Goal: Task Accomplishment & Management: Complete application form

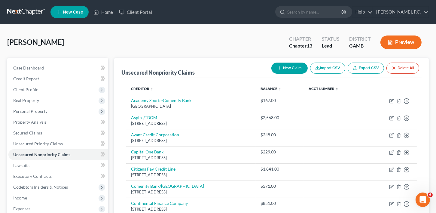
click at [67, 11] on span "New Case" at bounding box center [73, 12] width 20 height 5
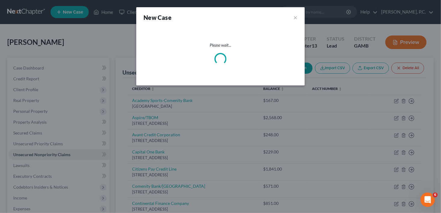
select select "18"
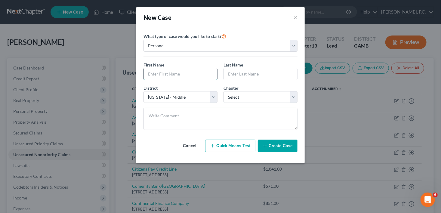
click at [168, 74] on input "text" at bounding box center [180, 73] width 73 height 11
type input "Nosakhare"
type input "Asemota"
click at [260, 96] on select "Select 7 11 12 13" at bounding box center [260, 97] width 74 height 12
select select "0"
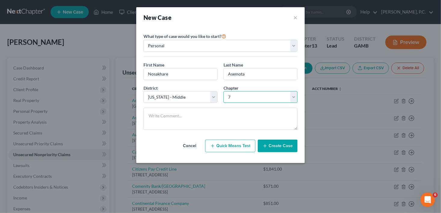
click at [223, 91] on select "Select 7 11 12 13" at bounding box center [260, 97] width 74 height 12
click at [281, 145] on button "Create Case" at bounding box center [278, 146] width 40 height 13
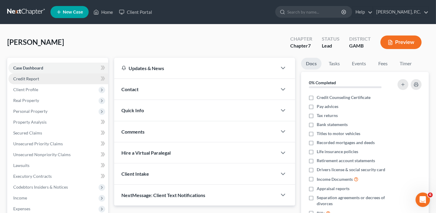
click at [28, 77] on span "Credit Report" at bounding box center [26, 78] width 26 height 5
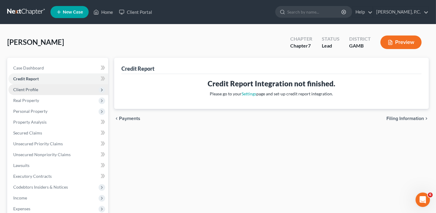
click at [34, 91] on span "Client Profile" at bounding box center [25, 89] width 25 height 5
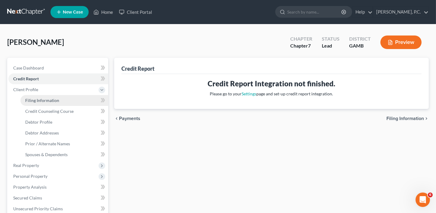
click at [41, 103] on link "Filing Information" at bounding box center [64, 100] width 88 height 11
select select "1"
select select "0"
select select "18"
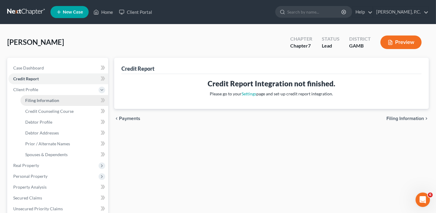
select select "10"
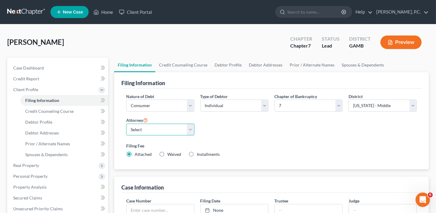
click at [133, 127] on select "Select [PERSON_NAME]" at bounding box center [160, 130] width 68 height 12
click at [136, 150] on div "Filing Fee Attached Waived Waived Installments Installments" at bounding box center [271, 150] width 291 height 15
click at [136, 147] on label "Filing Fee" at bounding box center [271, 146] width 291 height 6
click at [134, 130] on select "Select [PERSON_NAME]" at bounding box center [160, 130] width 68 height 12
select select "0"
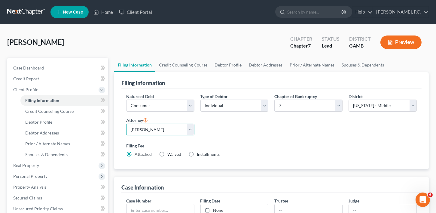
click at [126, 124] on select "Select [PERSON_NAME]" at bounding box center [160, 130] width 68 height 12
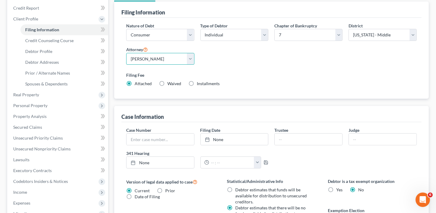
scroll to position [74, 0]
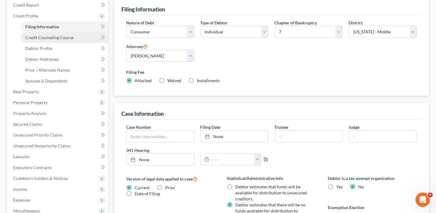
click at [49, 35] on span "Credit Counseling Course" at bounding box center [49, 37] width 48 height 5
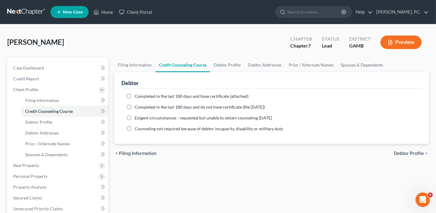
click at [135, 106] on label "Completed in the last 180 days and do not have certificate (file [DATE])" at bounding box center [200, 107] width 131 height 6
click at [137, 106] on input "Completed in the last 180 days and do not have certificate (file [DATE])" at bounding box center [139, 106] width 4 height 4
radio input "true"
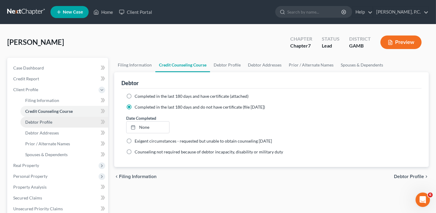
click at [36, 121] on span "Debtor Profile" at bounding box center [38, 121] width 27 height 5
select select "0"
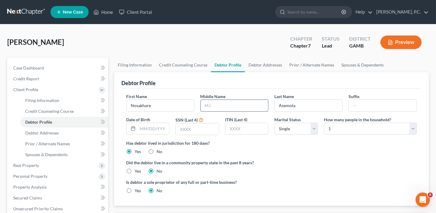
click at [219, 106] on input "text" at bounding box center [235, 105] width 68 height 11
type input "[PERSON_NAME]"
type input "[DATE]"
click at [178, 131] on input "text" at bounding box center [197, 128] width 43 height 11
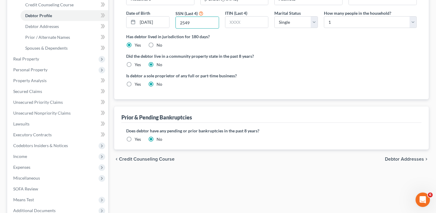
scroll to position [125, 0]
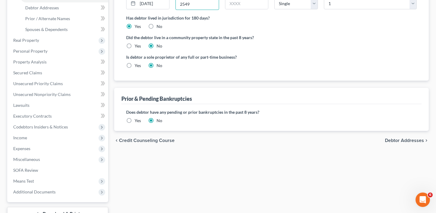
type input "2549"
click at [402, 140] on span "Debtor Addresses" at bounding box center [404, 140] width 39 height 5
select select "0"
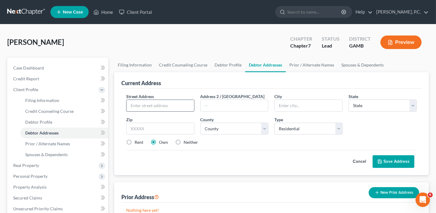
click at [153, 104] on input "text" at bounding box center [161, 105] width 68 height 11
click at [151, 104] on input "[STREET_ADDRESS]" at bounding box center [161, 105] width 68 height 11
type input "[STREET_ADDRESS]"
click at [208, 105] on input "text" at bounding box center [235, 105] width 68 height 11
drag, startPoint x: 376, startPoint y: 126, endPoint x: 366, endPoint y: 124, distance: 10.4
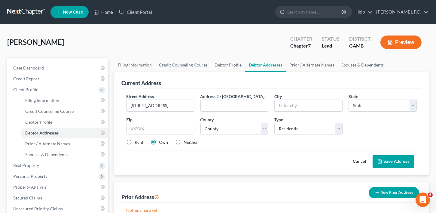
click at [376, 126] on div "Street Address * [GEOGRAPHIC_DATA] Address 2 / [GEOGRAPHIC_DATA] * State * Stat…" at bounding box center [271, 121] width 297 height 57
click at [211, 101] on input "text" at bounding box center [235, 105] width 68 height 11
type input "Apt. 715"
click at [284, 109] on input "text" at bounding box center [309, 105] width 68 height 11
type input "[PERSON_NAME] [PERSON_NAME]"
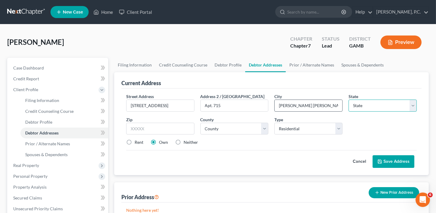
select select "10"
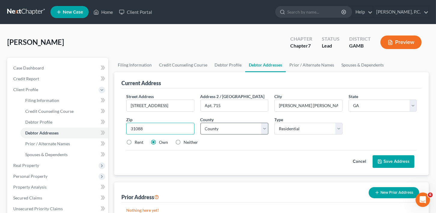
type input "31088"
click at [223, 128] on select "County [GEOGRAPHIC_DATA] [GEOGRAPHIC_DATA] [GEOGRAPHIC_DATA] [GEOGRAPHIC_DATA] …" at bounding box center [235, 129] width 68 height 12
select select "75"
click at [201, 123] on select "County [GEOGRAPHIC_DATA] [GEOGRAPHIC_DATA] [GEOGRAPHIC_DATA] [GEOGRAPHIC_DATA] …" at bounding box center [235, 129] width 68 height 12
click at [392, 159] on button "Save Address" at bounding box center [394, 161] width 42 height 13
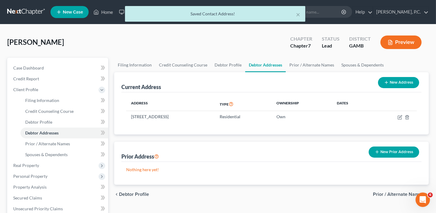
scroll to position [23, 0]
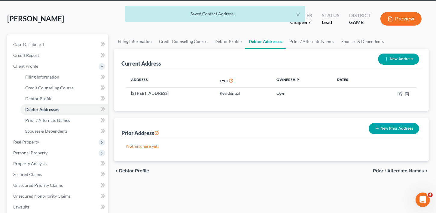
click at [401, 123] on button "New Prior Address" at bounding box center [394, 128] width 51 height 11
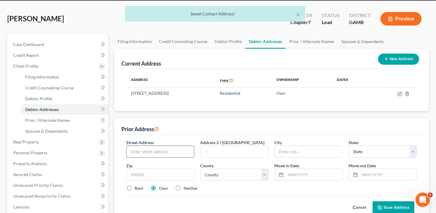
click at [146, 152] on input "text" at bounding box center [161, 151] width 68 height 11
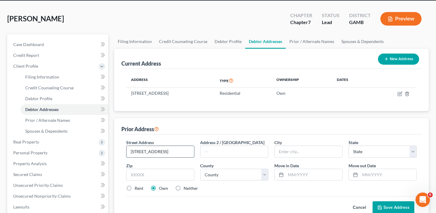
type input "[STREET_ADDRESS]"
type input "Apt. B5"
click at [302, 155] on input "text" at bounding box center [309, 151] width 68 height 11
type input "[PERSON_NAME] [PERSON_NAME]"
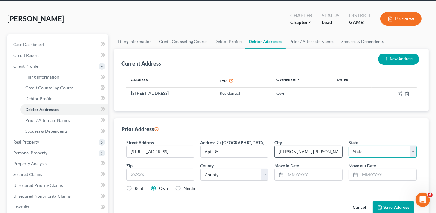
select select "10"
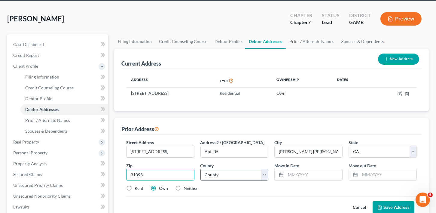
type input "31093"
click at [215, 171] on select "County [GEOGRAPHIC_DATA] [GEOGRAPHIC_DATA] [GEOGRAPHIC_DATA] [GEOGRAPHIC_DATA] …" at bounding box center [235, 175] width 68 height 12
select select "75"
click at [135, 186] on label "Rent" at bounding box center [139, 188] width 9 height 6
click at [137, 186] on input "Rent" at bounding box center [139, 187] width 4 height 4
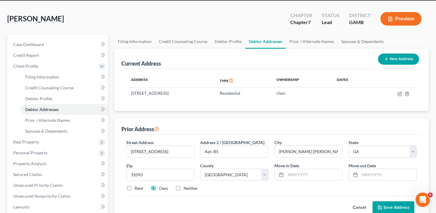
radio input "true"
click at [364, 177] on input "text" at bounding box center [388, 174] width 57 height 11
type input "[DATE]"
click at [306, 180] on div "Street Address * [STREET_ADDRESS] B5 City * Warner Robins State * State [US_STA…" at bounding box center [271, 167] width 297 height 57
click at [304, 176] on input "text" at bounding box center [314, 174] width 57 height 11
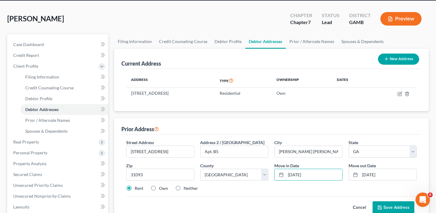
type input "[DATE]"
click at [386, 211] on button "Save Address" at bounding box center [394, 207] width 42 height 13
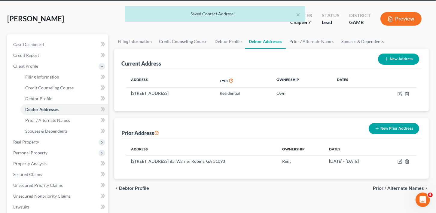
scroll to position [163, 0]
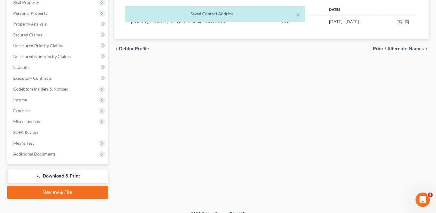
click at [12, 176] on link "Download & Print" at bounding box center [57, 176] width 101 height 14
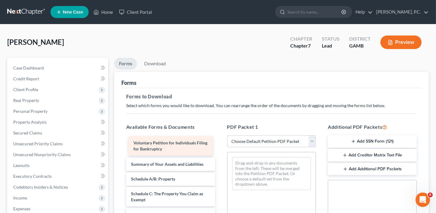
drag, startPoint x: 145, startPoint y: 149, endPoint x: 228, endPoint y: 167, distance: 84.8
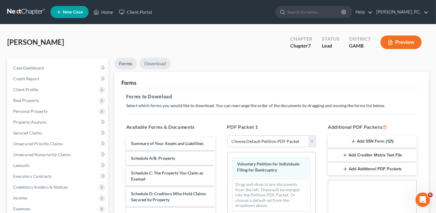
click at [153, 63] on link "Download" at bounding box center [155, 64] width 31 height 12
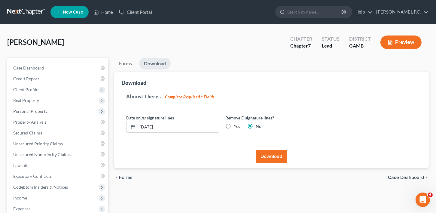
click at [271, 157] on button "Download" at bounding box center [271, 156] width 31 height 13
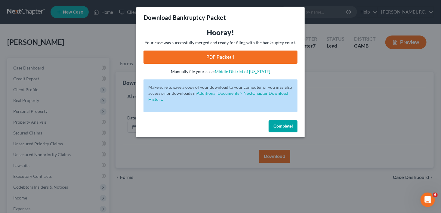
click at [216, 56] on link "PDF Packet 1" at bounding box center [220, 57] width 154 height 13
click at [286, 121] on button "Complete!" at bounding box center [283, 126] width 29 height 12
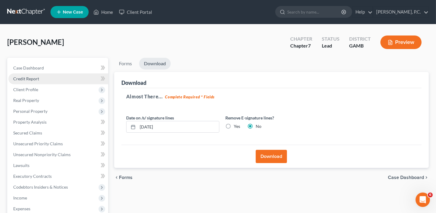
click at [21, 77] on span "Credit Report" at bounding box center [26, 78] width 26 height 5
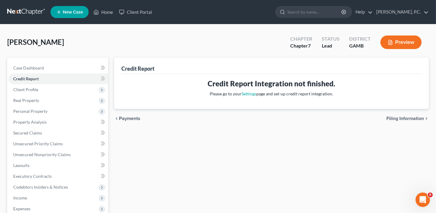
scroll to position [106, 0]
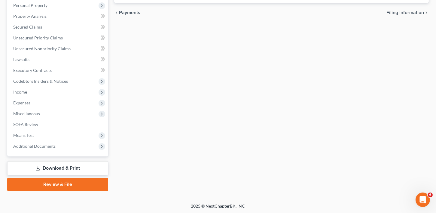
click at [46, 164] on link "Download & Print" at bounding box center [57, 168] width 101 height 14
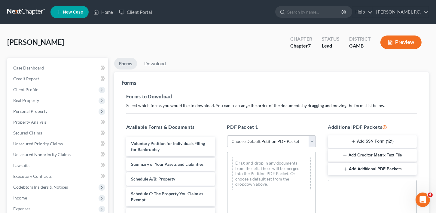
click at [368, 141] on button "Add SSN Form (121)" at bounding box center [372, 141] width 89 height 13
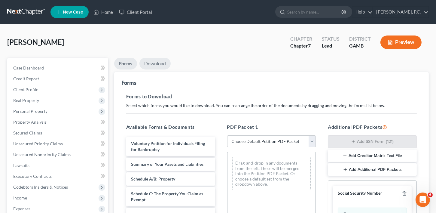
click at [155, 63] on link "Download" at bounding box center [155, 64] width 31 height 12
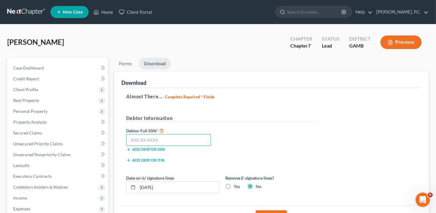
click at [141, 137] on input "text" at bounding box center [168, 140] width 85 height 12
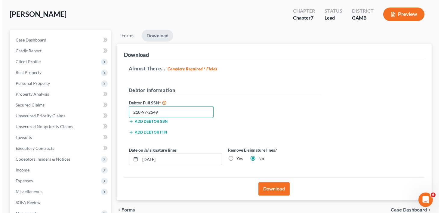
scroll to position [41, 0]
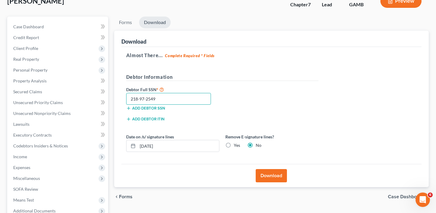
type input "218-97-2549"
click at [273, 171] on button "Download" at bounding box center [271, 175] width 31 height 13
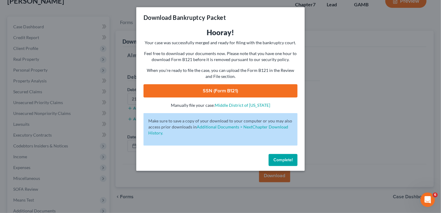
click at [210, 88] on link "SSN (Form B121)" at bounding box center [220, 90] width 154 height 13
